Goal: Information Seeking & Learning: Compare options

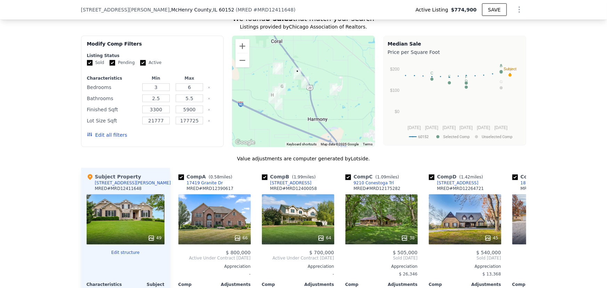
scroll to position [535, 0]
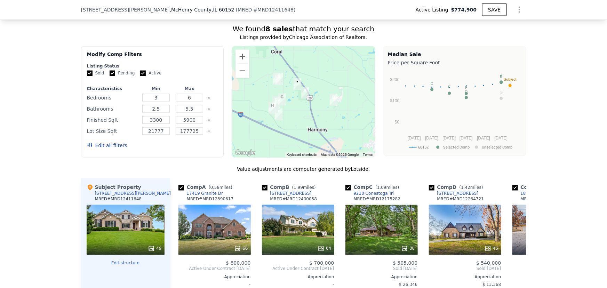
click at [141, 76] on label "Active" at bounding box center [150, 73] width 21 height 6
click at [141, 76] on input "Active" at bounding box center [143, 74] width 6 height 6
checkbox input "false"
click at [112, 76] on input "Pending" at bounding box center [113, 74] width 6 height 6
checkbox input "false"
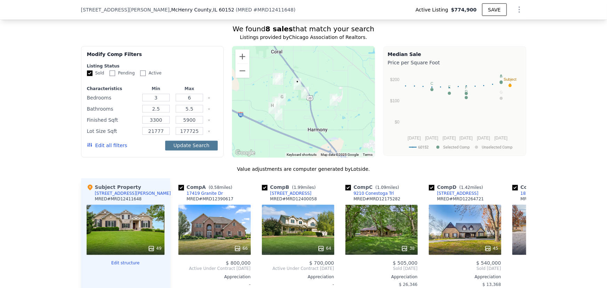
click at [184, 146] on button "Update Search" at bounding box center [191, 146] width 53 height 10
checkbox input "false"
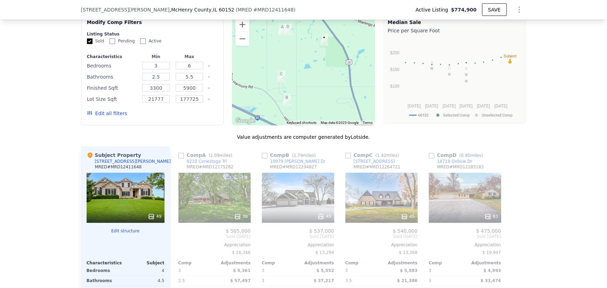
scroll to position [567, 0]
click at [111, 118] on button "Edit all filters" at bounding box center [107, 114] width 40 height 7
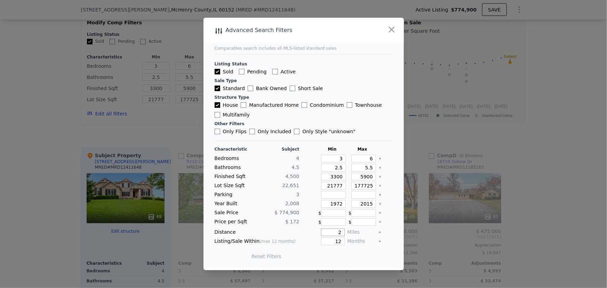
drag, startPoint x: 334, startPoint y: 233, endPoint x: 349, endPoint y: 230, distance: 15.9
click at [349, 231] on div "Distance 2 Miles" at bounding box center [304, 233] width 178 height 8
click at [346, 253] on button "Update Search" at bounding box center [342, 257] width 53 height 10
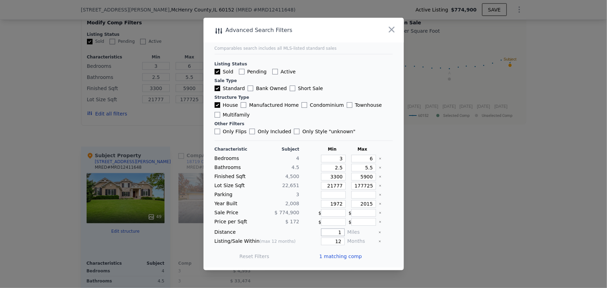
click at [338, 233] on input "1" at bounding box center [332, 233] width 23 height 8
type input "1.5"
click at [345, 257] on button "Update Search" at bounding box center [342, 257] width 53 height 10
click at [469, 208] on div at bounding box center [303, 144] width 607 height 288
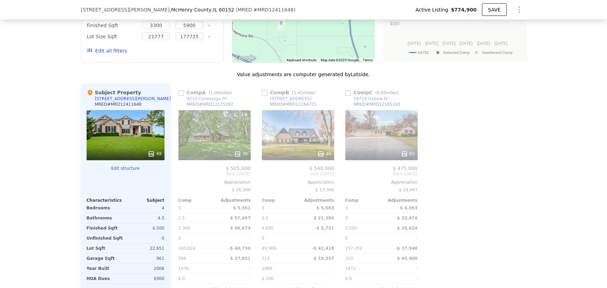
scroll to position [630, 0]
click at [377, 146] on div "83" at bounding box center [382, 135] width 72 height 50
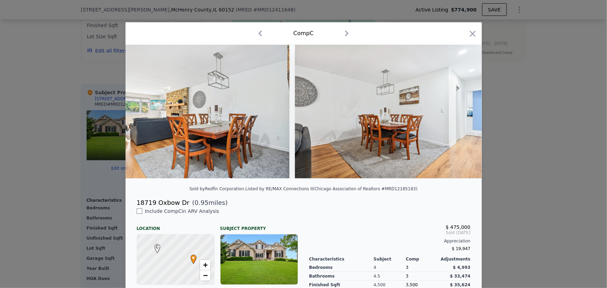
scroll to position [0, 4056]
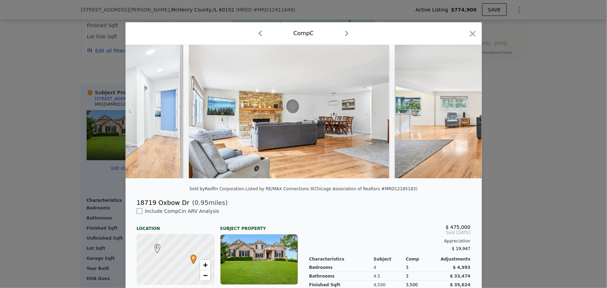
click at [286, 184] on div at bounding box center [304, 114] width 356 height 139
click at [527, 130] on div at bounding box center [303, 144] width 607 height 288
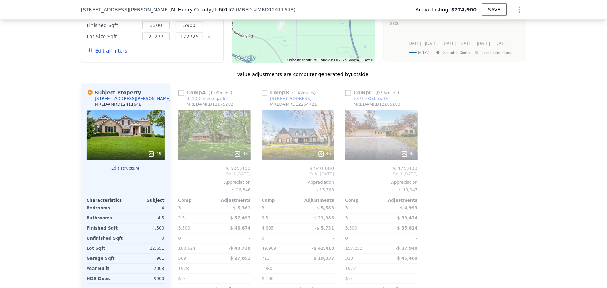
click at [286, 140] on div "45" at bounding box center [298, 135] width 72 height 50
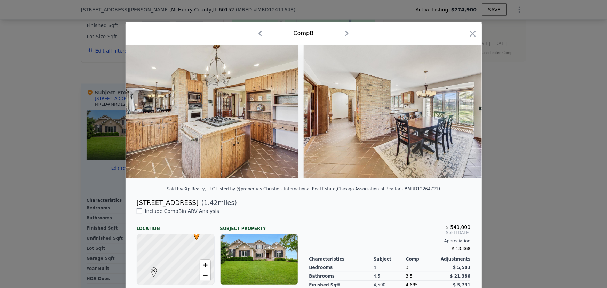
scroll to position [0, 3430]
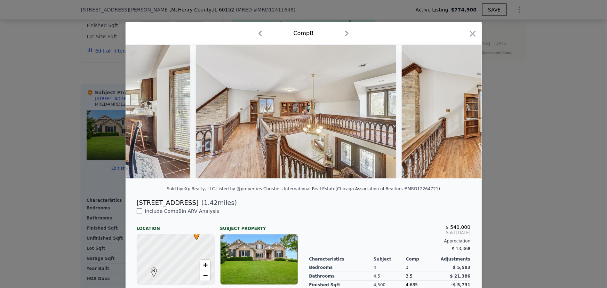
click at [530, 137] on div at bounding box center [303, 144] width 607 height 288
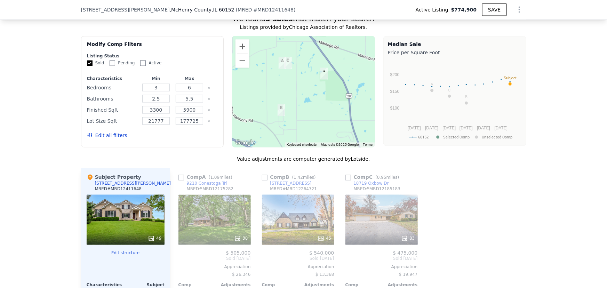
scroll to position [535, 0]
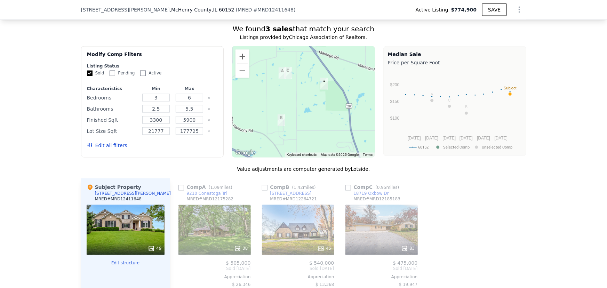
click at [112, 148] on button "Edit all filters" at bounding box center [107, 145] width 40 height 7
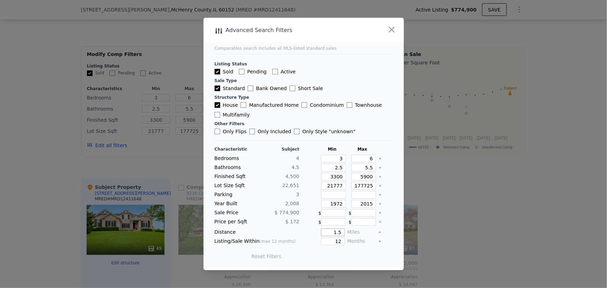
drag, startPoint x: 331, startPoint y: 233, endPoint x: 365, endPoint y: 227, distance: 35.1
click at [365, 229] on div "Distance 1.5 Miles" at bounding box center [304, 233] width 178 height 8
type input "2"
drag, startPoint x: 354, startPoint y: 205, endPoint x: 402, endPoint y: 200, distance: 48.2
click at [402, 200] on div "Advanced Search Filters Comparables search includes all MLS-listed standard sal…" at bounding box center [304, 144] width 200 height 253
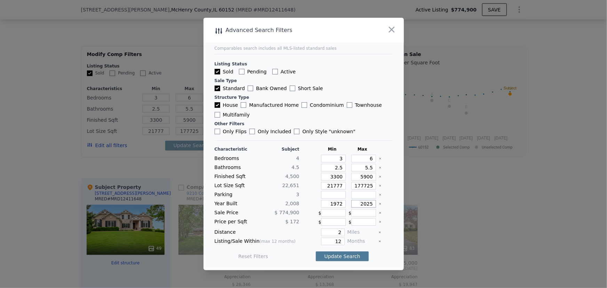
type input "2025"
click at [352, 260] on button "Update Search" at bounding box center [342, 257] width 53 height 10
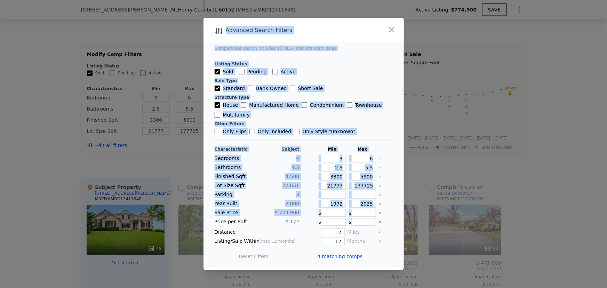
drag, startPoint x: 553, startPoint y: 197, endPoint x: 362, endPoint y: 208, distance: 191.3
click at [362, 208] on div "​ Advanced Search Filters Comparables search includes all MLS-listed standard s…" at bounding box center [303, 144] width 607 height 288
click at [380, 186] on icon "Clear" at bounding box center [380, 185] width 1 height 1
click at [350, 253] on button "Update Search" at bounding box center [342, 257] width 53 height 10
click at [377, 134] on div "Only Flips Only Included Only Style " unknown "" at bounding box center [304, 131] width 178 height 7
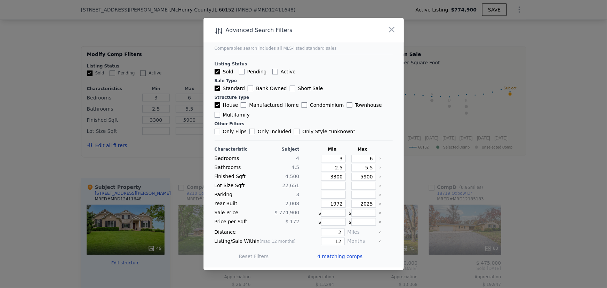
click at [553, 214] on div at bounding box center [303, 144] width 607 height 288
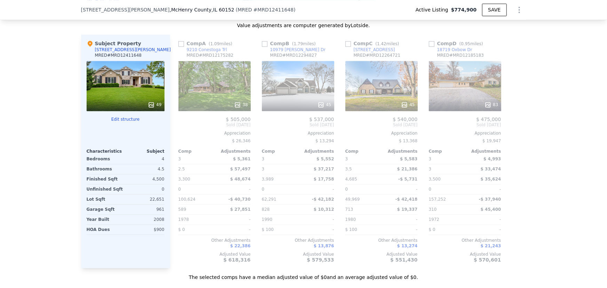
scroll to position [567, 0]
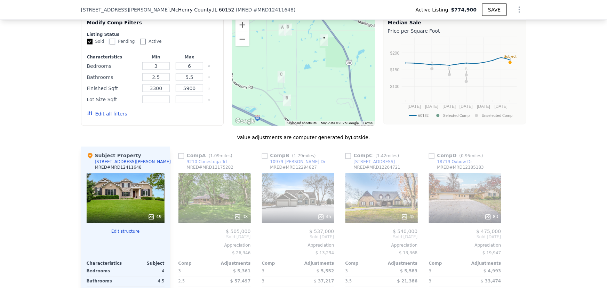
click at [110, 45] on input "Pending" at bounding box center [113, 42] width 6 height 6
checkbox input "true"
click at [90, 48] on form "Listing Status Sold Pending Active Characteristics Min Max Bedrooms 3 6 Bathroo…" at bounding box center [152, 78] width 131 height 92
click at [84, 45] on div "Modify Comp Filters Listing Status Sold Pending Active Characteristics Min Max …" at bounding box center [152, 70] width 143 height 111
click at [87, 45] on input "Sold" at bounding box center [90, 42] width 6 height 6
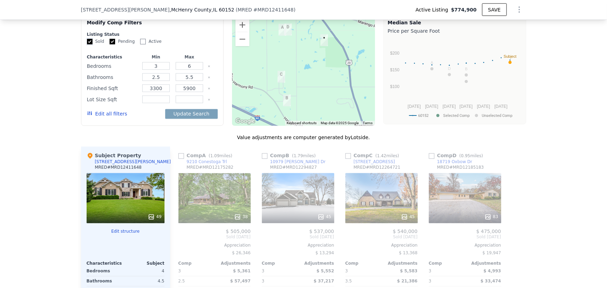
checkbox input "false"
click at [188, 118] on button "Update Search" at bounding box center [191, 114] width 53 height 10
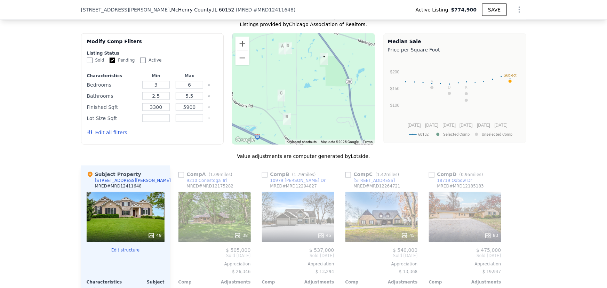
scroll to position [503, 0]
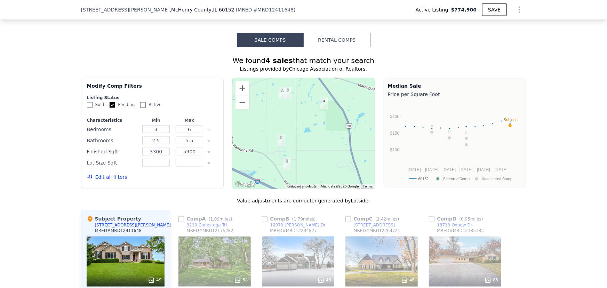
click at [113, 181] on button "Edit all filters" at bounding box center [107, 177] width 40 height 7
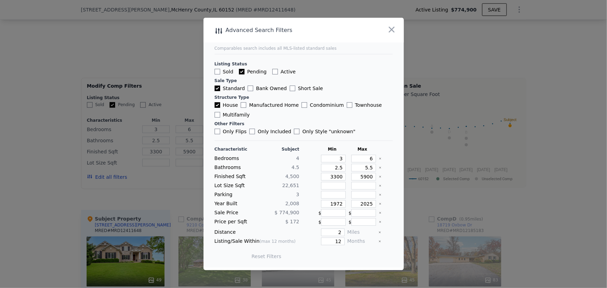
click at [223, 73] on label "Sold" at bounding box center [224, 71] width 19 height 7
click at [220, 73] on input "Sold" at bounding box center [218, 72] width 6 height 6
checkbox input "true"
click at [284, 71] on label "Active" at bounding box center [283, 71] width 23 height 7
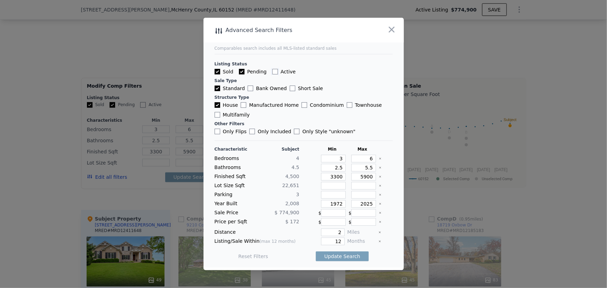
click at [278, 71] on input "Active" at bounding box center [275, 72] width 6 height 6
checkbox input "true"
click at [339, 257] on button "Update Search" at bounding box center [342, 257] width 53 height 10
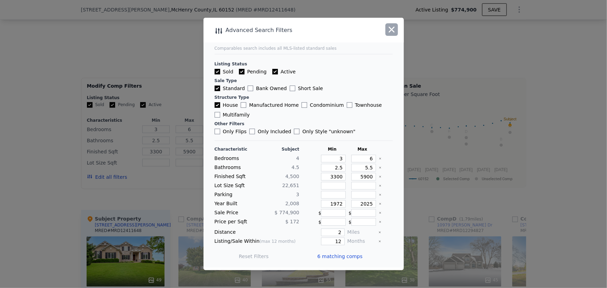
click at [394, 29] on icon "button" at bounding box center [392, 30] width 10 height 10
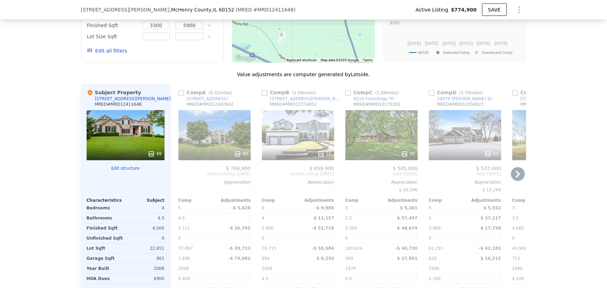
scroll to position [567, 0]
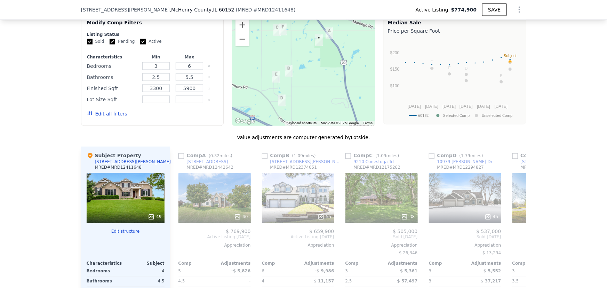
click at [95, 118] on button "Edit all filters" at bounding box center [107, 114] width 40 height 7
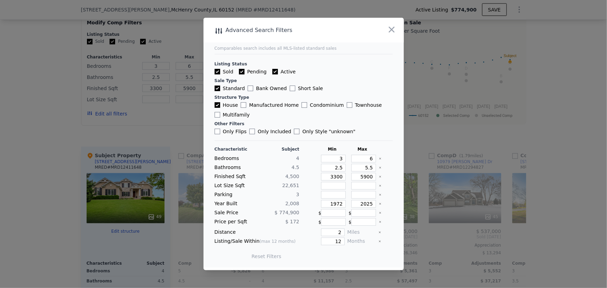
click at [252, 258] on button "Reset Filters" at bounding box center [267, 256] width 30 height 7
type input "21777"
type input "177725"
type input "21777"
type input "177725"
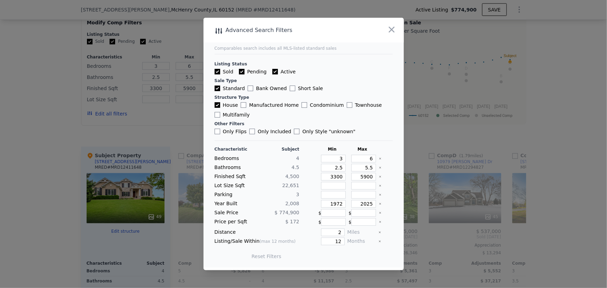
type input "2015"
click at [339, 259] on button "Update Search" at bounding box center [342, 257] width 53 height 10
click at [589, 225] on div at bounding box center [303, 144] width 607 height 288
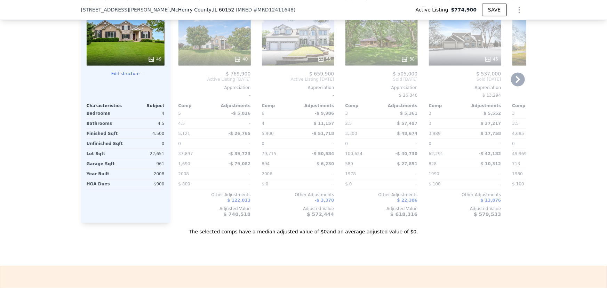
scroll to position [693, 0]
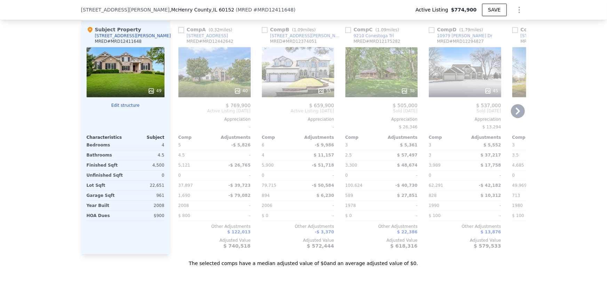
click at [180, 33] on input "checkbox" at bounding box center [181, 30] width 6 height 6
checkbox input "true"
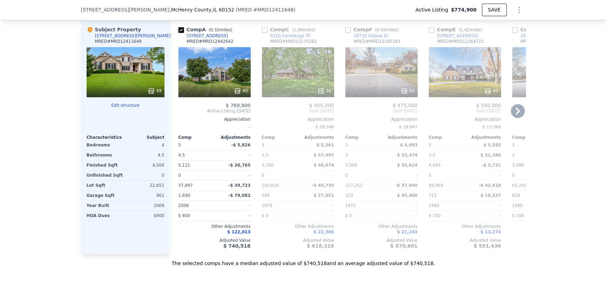
click at [516, 114] on icon at bounding box center [518, 111] width 4 height 7
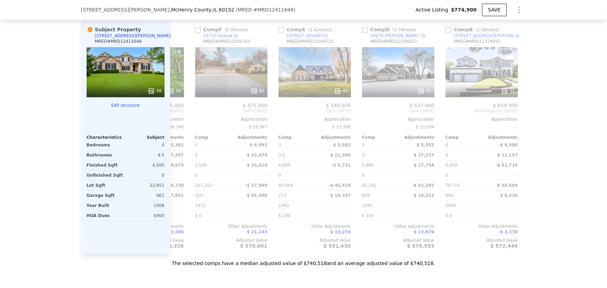
scroll to position [0, 161]
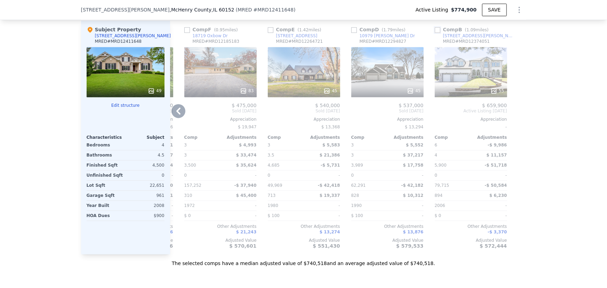
click at [437, 32] on input "checkbox" at bounding box center [438, 30] width 6 height 6
checkbox input "true"
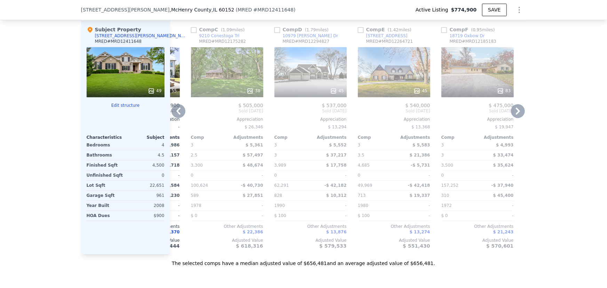
scroll to position [0, 156]
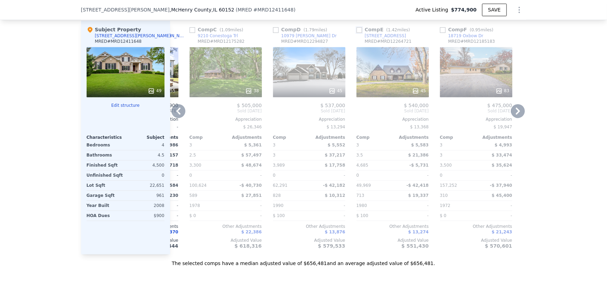
click at [357, 33] on input "checkbox" at bounding box center [360, 30] width 6 height 6
checkbox input "true"
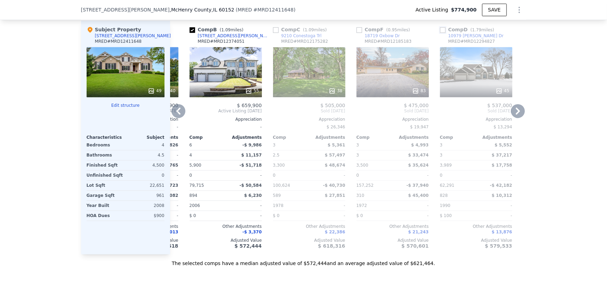
click at [440, 32] on input "checkbox" at bounding box center [443, 30] width 6 height 6
checkbox input "true"
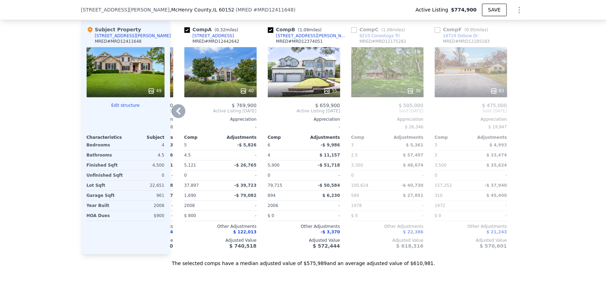
scroll to position [0, 0]
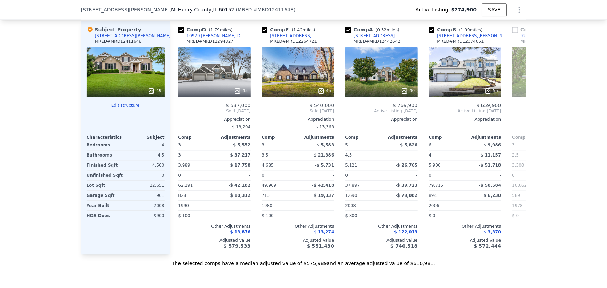
click at [127, 66] on div "49" at bounding box center [126, 72] width 78 height 50
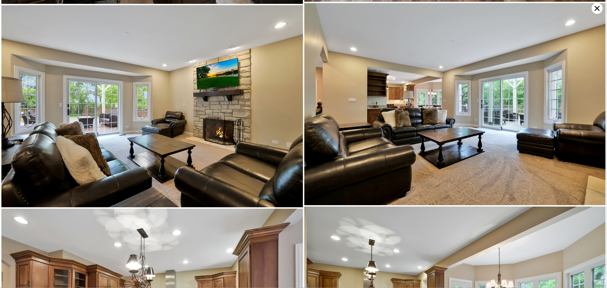
scroll to position [604, 0]
click at [594, 8] on icon at bounding box center [597, 8] width 11 height 11
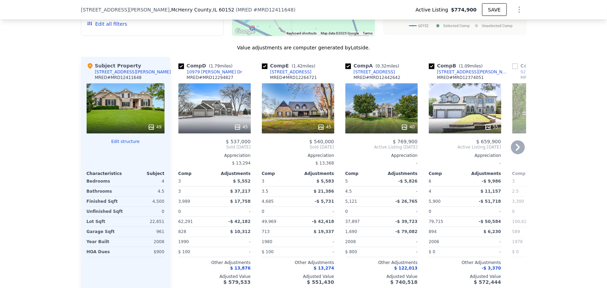
scroll to position [535, 0]
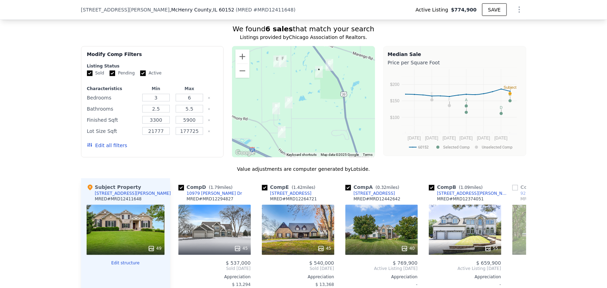
click at [106, 148] on button "Edit all filters" at bounding box center [107, 145] width 40 height 7
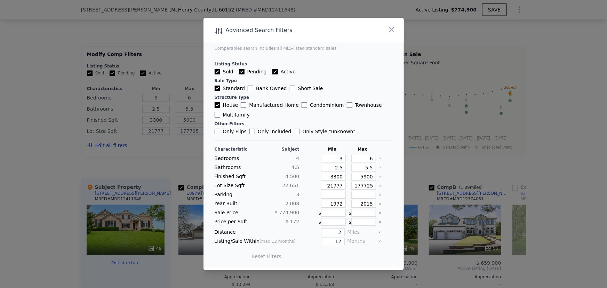
click at [118, 169] on div at bounding box center [303, 144] width 607 height 288
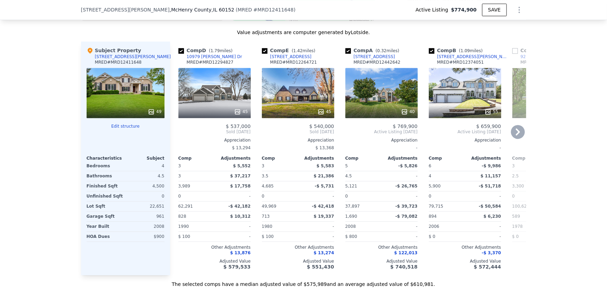
scroll to position [661, 0]
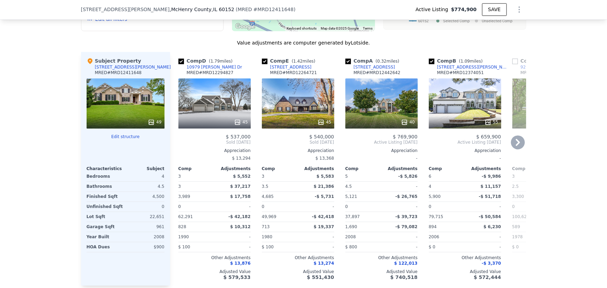
click at [472, 116] on div "55" at bounding box center [465, 104] width 72 height 50
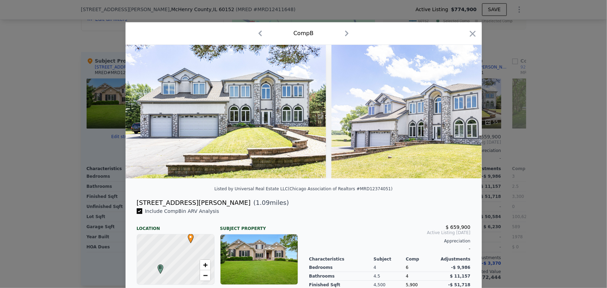
scroll to position [104, 0]
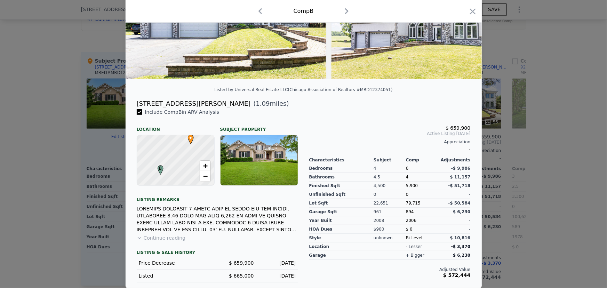
click at [36, 250] on div at bounding box center [303, 144] width 607 height 288
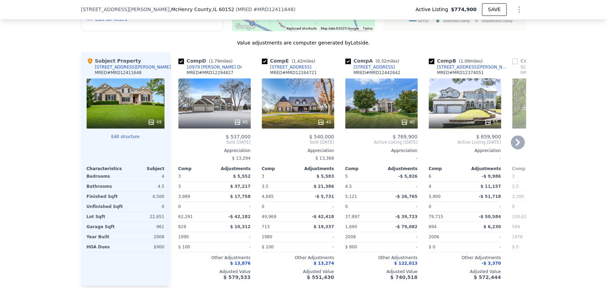
click at [403, 118] on div "40" at bounding box center [382, 104] width 72 height 50
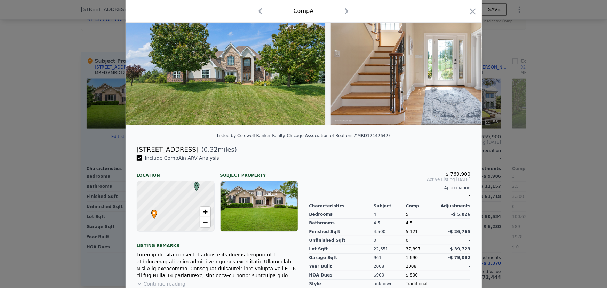
scroll to position [116, 0]
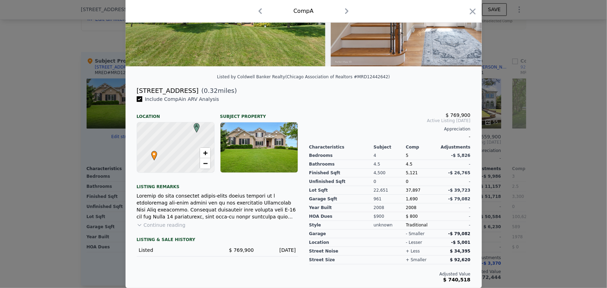
click at [568, 188] on div at bounding box center [303, 144] width 607 height 288
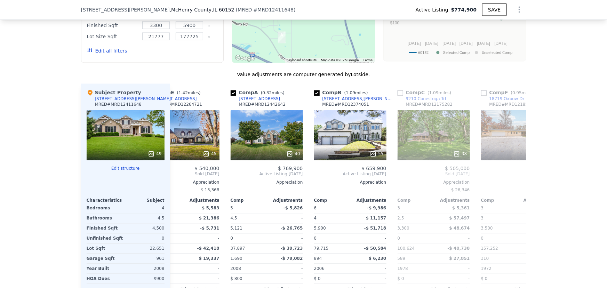
scroll to position [0, 126]
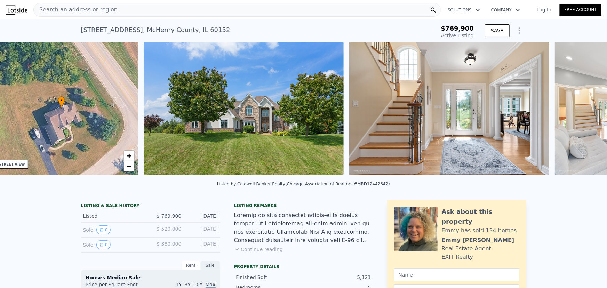
scroll to position [0, 162]
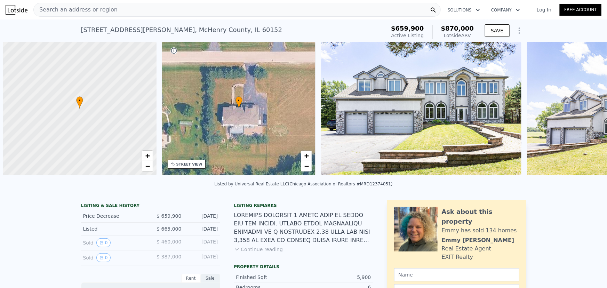
scroll to position [0, 3]
